Goal: Task Accomplishment & Management: Use online tool/utility

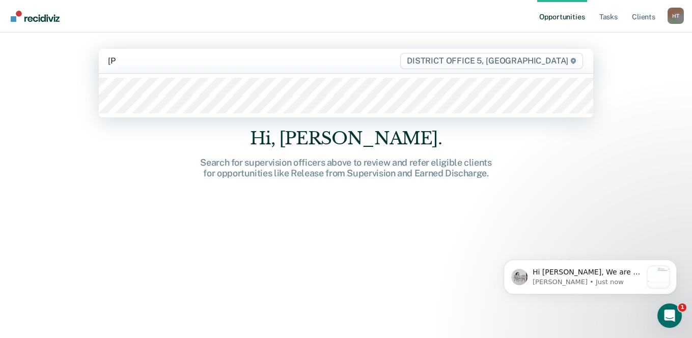
type input "[PERSON_NAME]"
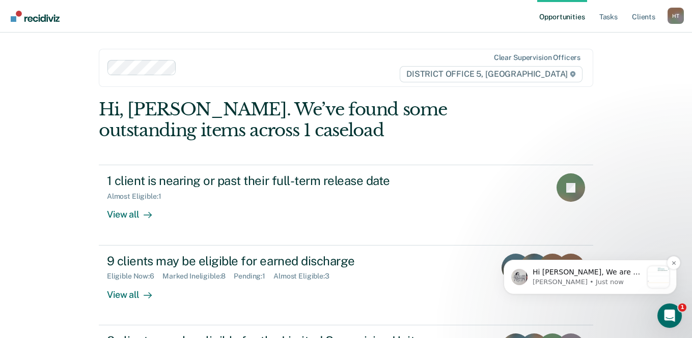
click at [627, 272] on p "Hi [PERSON_NAME], We are so excited to announce a brand new feature: AI case no…" at bounding box center [587, 273] width 110 height 10
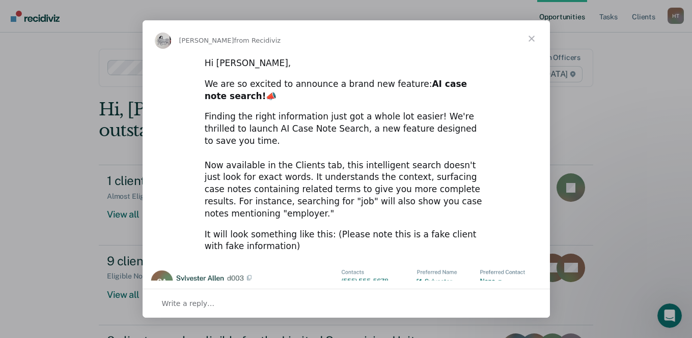
click at [528, 34] on span "Close" at bounding box center [531, 38] width 37 height 37
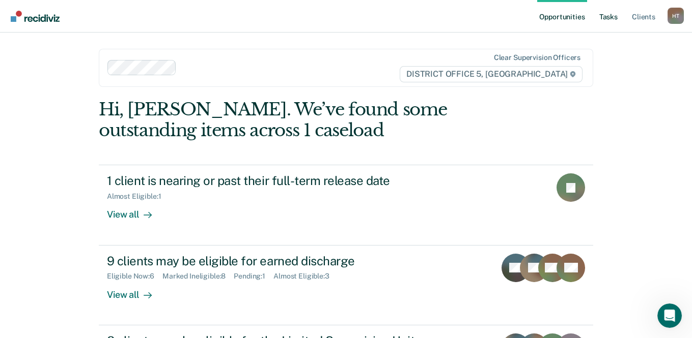
click at [606, 17] on link "Tasks" at bounding box center [608, 16] width 22 height 33
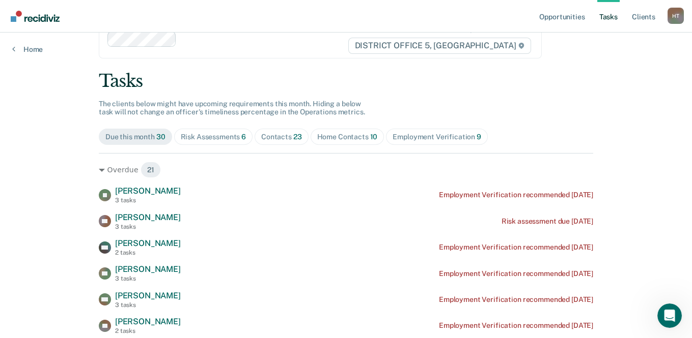
scroll to position [51, 0]
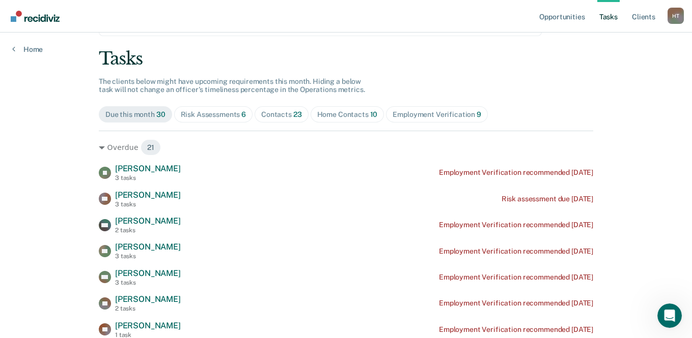
click at [291, 119] on span "Contacts 23" at bounding box center [281, 114] width 54 height 16
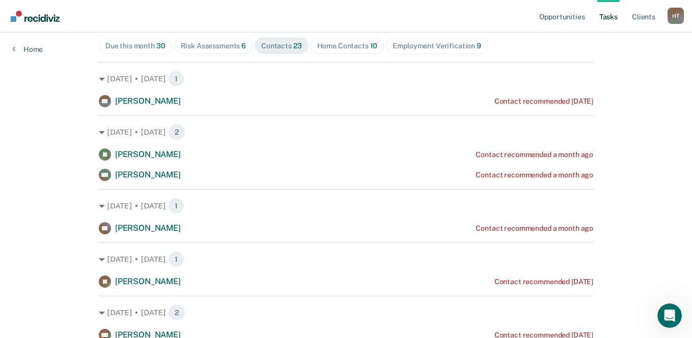
scroll to position [0, 0]
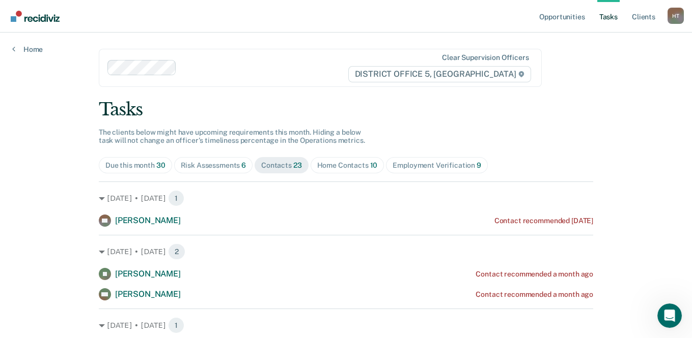
click at [323, 160] on span "Home Contacts 10" at bounding box center [347, 165] width 74 height 16
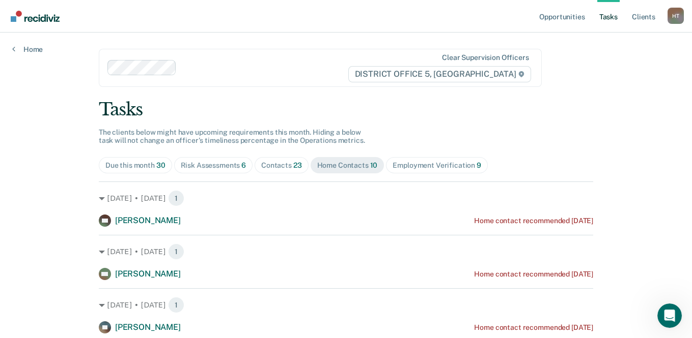
click at [270, 162] on div "Contacts 23" at bounding box center [281, 165] width 41 height 9
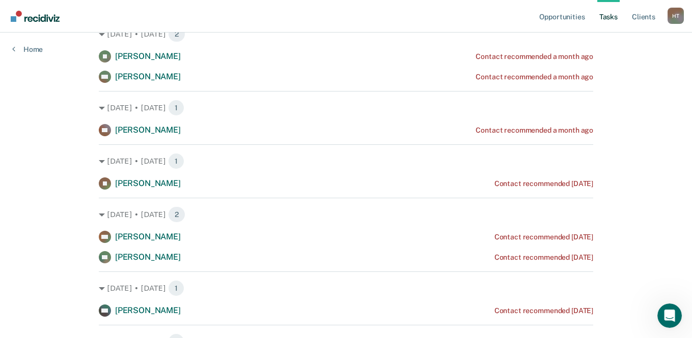
scroll to position [153, 0]
